Goal: Information Seeking & Learning: Learn about a topic

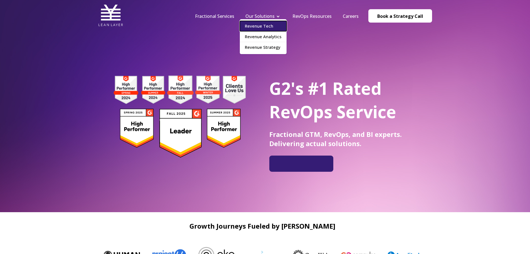
click at [267, 29] on link "Revenue Tech" at bounding box center [263, 26] width 47 height 10
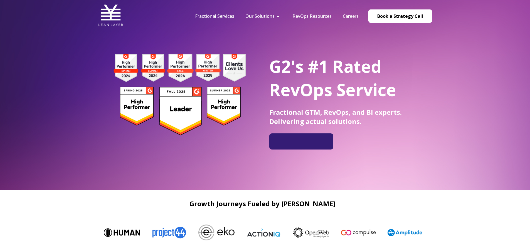
scroll to position [28, 0]
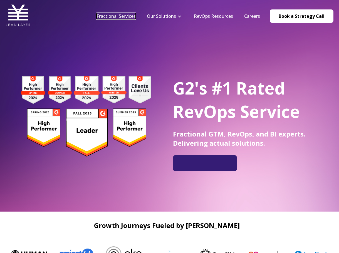
click at [132, 13] on link "Fractional Services" at bounding box center [116, 16] width 39 height 6
